Goal: Register for event/course

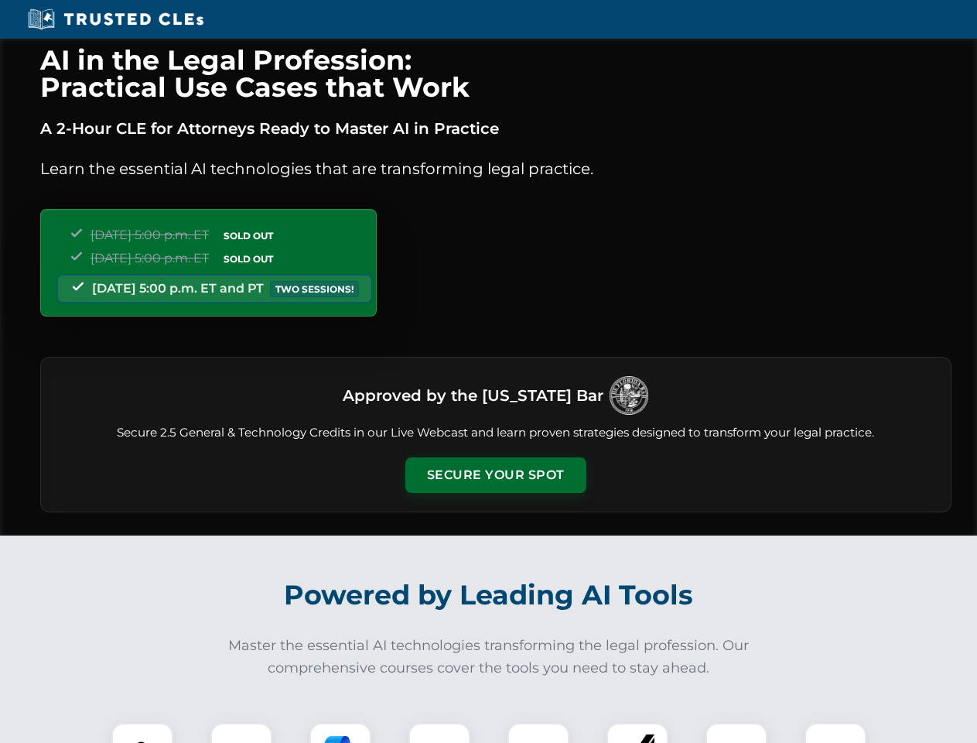
click at [495, 475] on button "Secure Your Spot" at bounding box center [495, 475] width 181 height 36
click at [142, 733] on img at bounding box center [142, 753] width 45 height 45
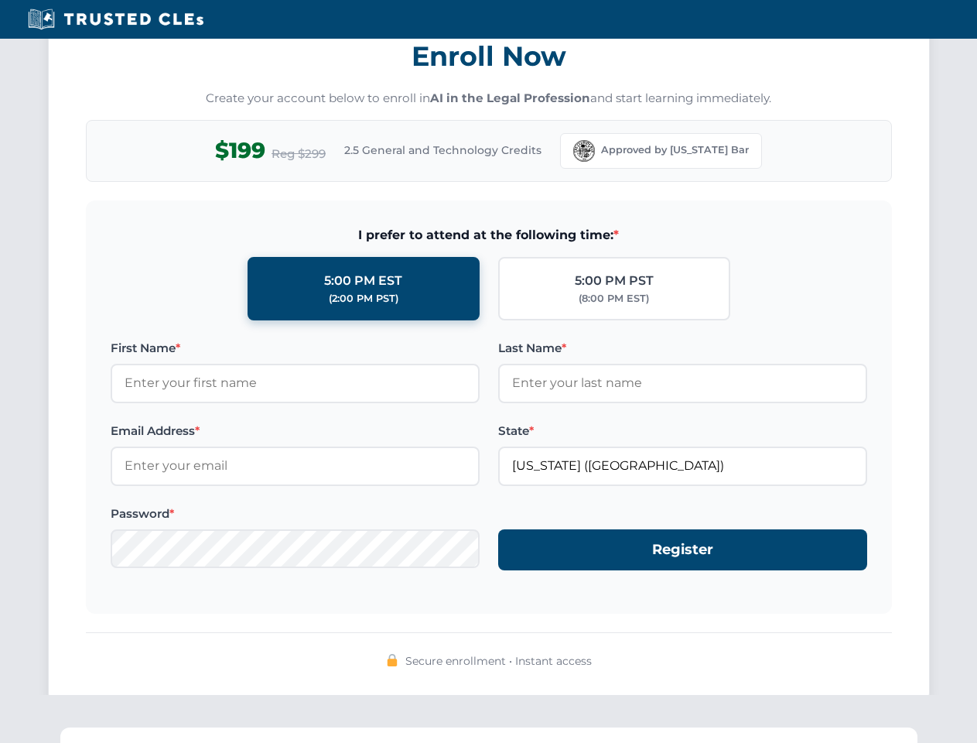
scroll to position [1519, 0]
